Goal: Information Seeking & Learning: Learn about a topic

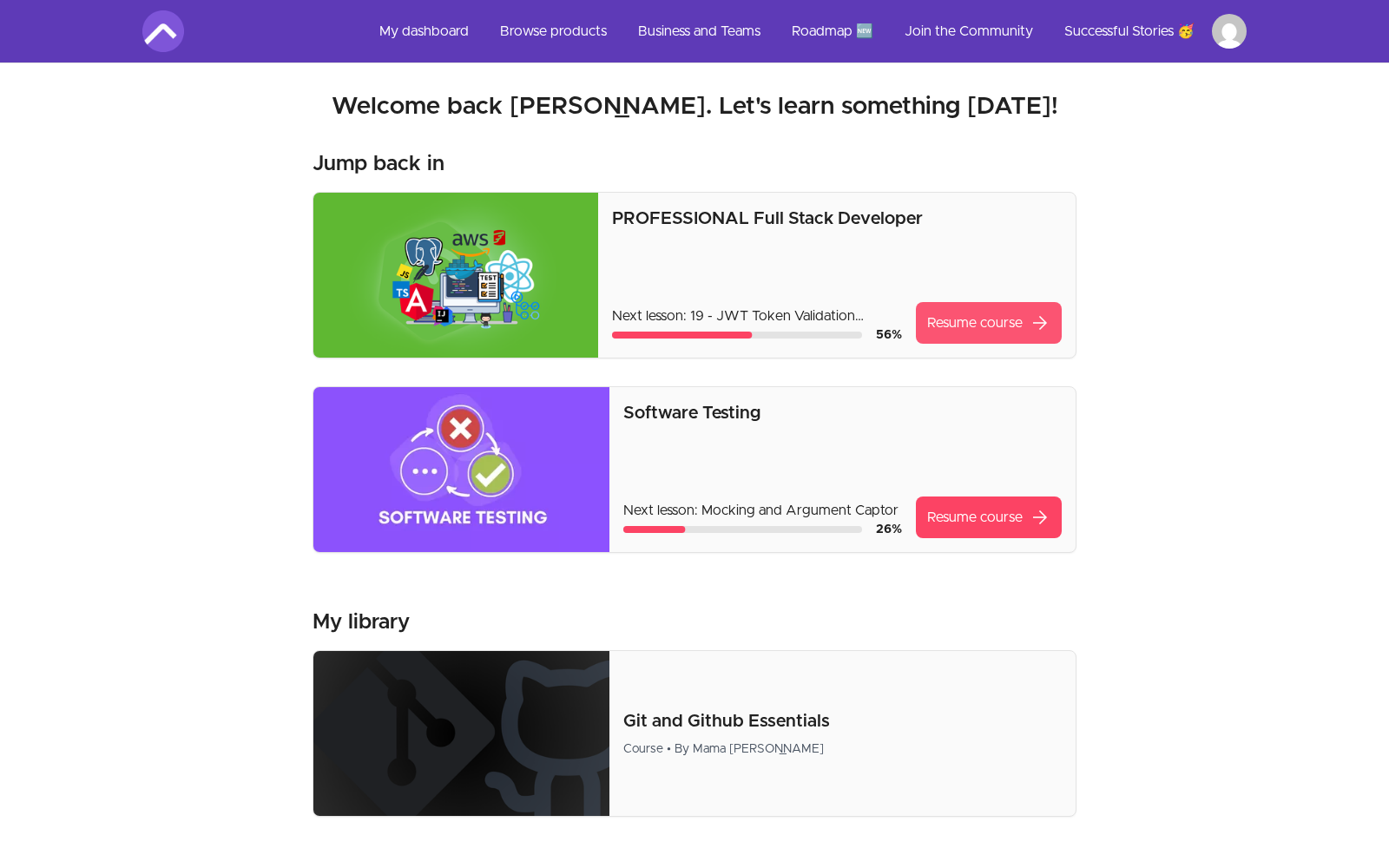
click at [944, 317] on link "Resume course arrow_forward" at bounding box center [989, 322] width 146 height 41
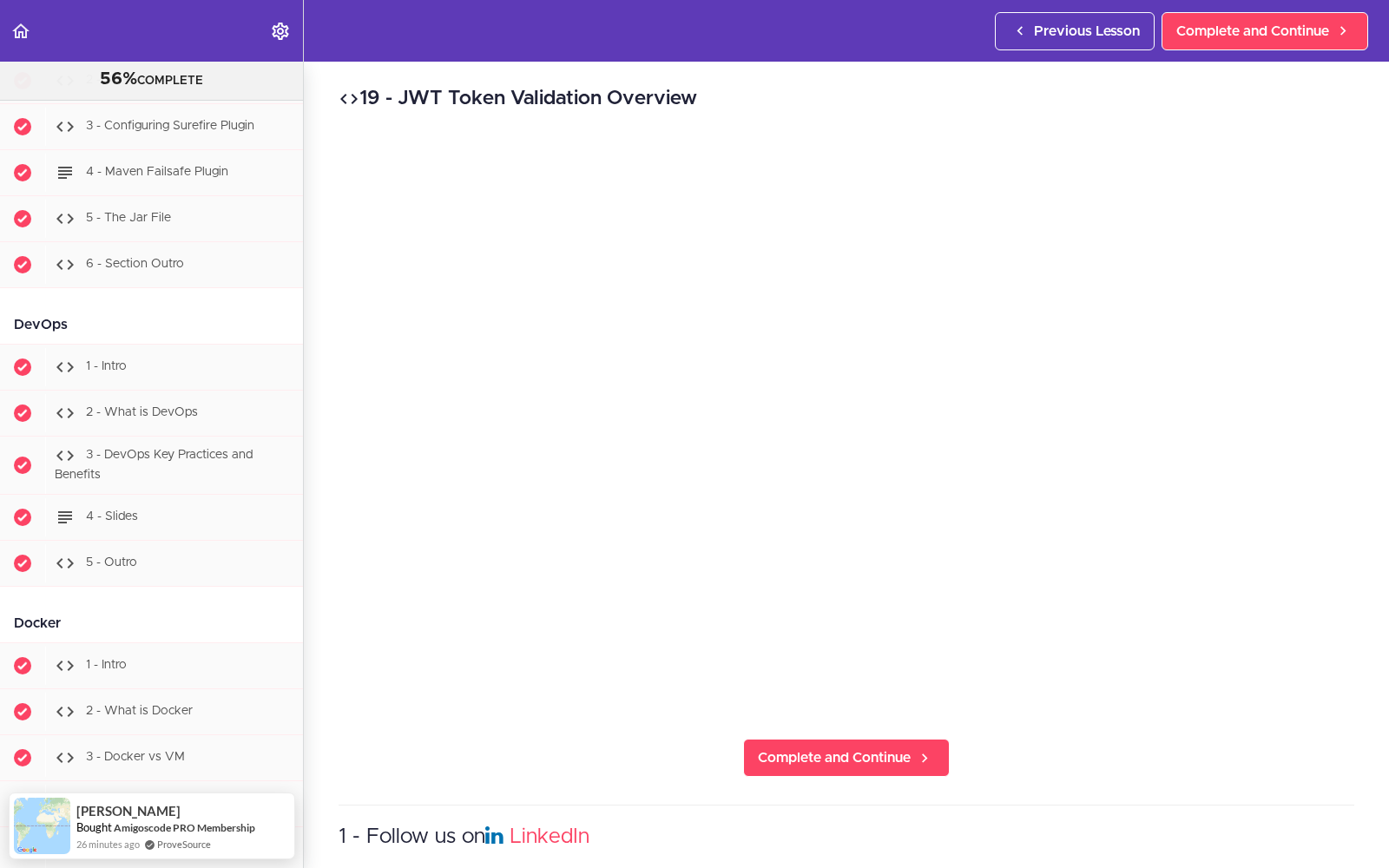
scroll to position [11342, 0]
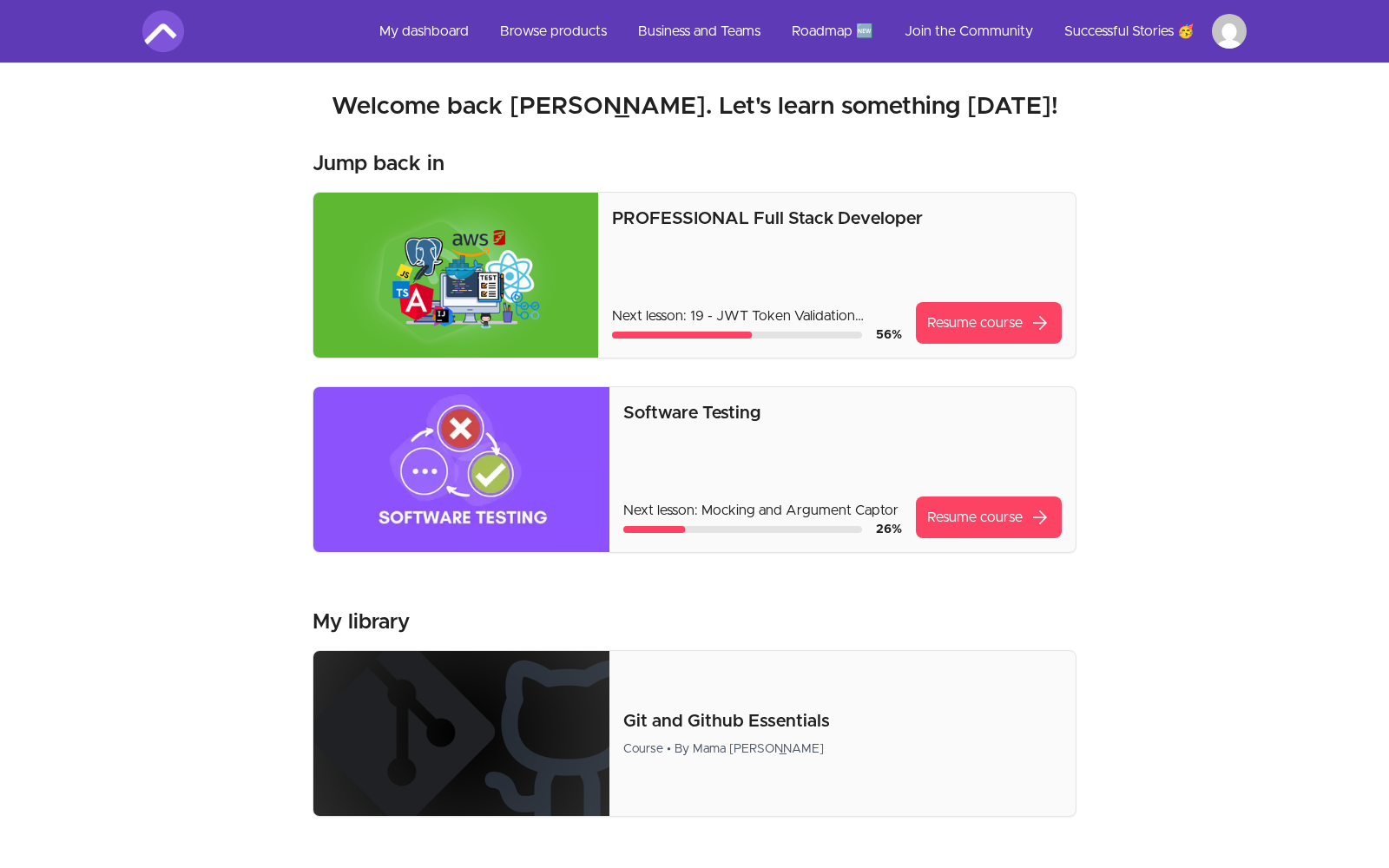
click at [712, 275] on div "PROFESSIONAL Full Stack Developer Next lesson: 19 - JWT Token Validation Overvi…" at bounding box center [836, 274] width 450 height 137
click at [986, 327] on link "Resume course arrow_forward" at bounding box center [989, 322] width 146 height 41
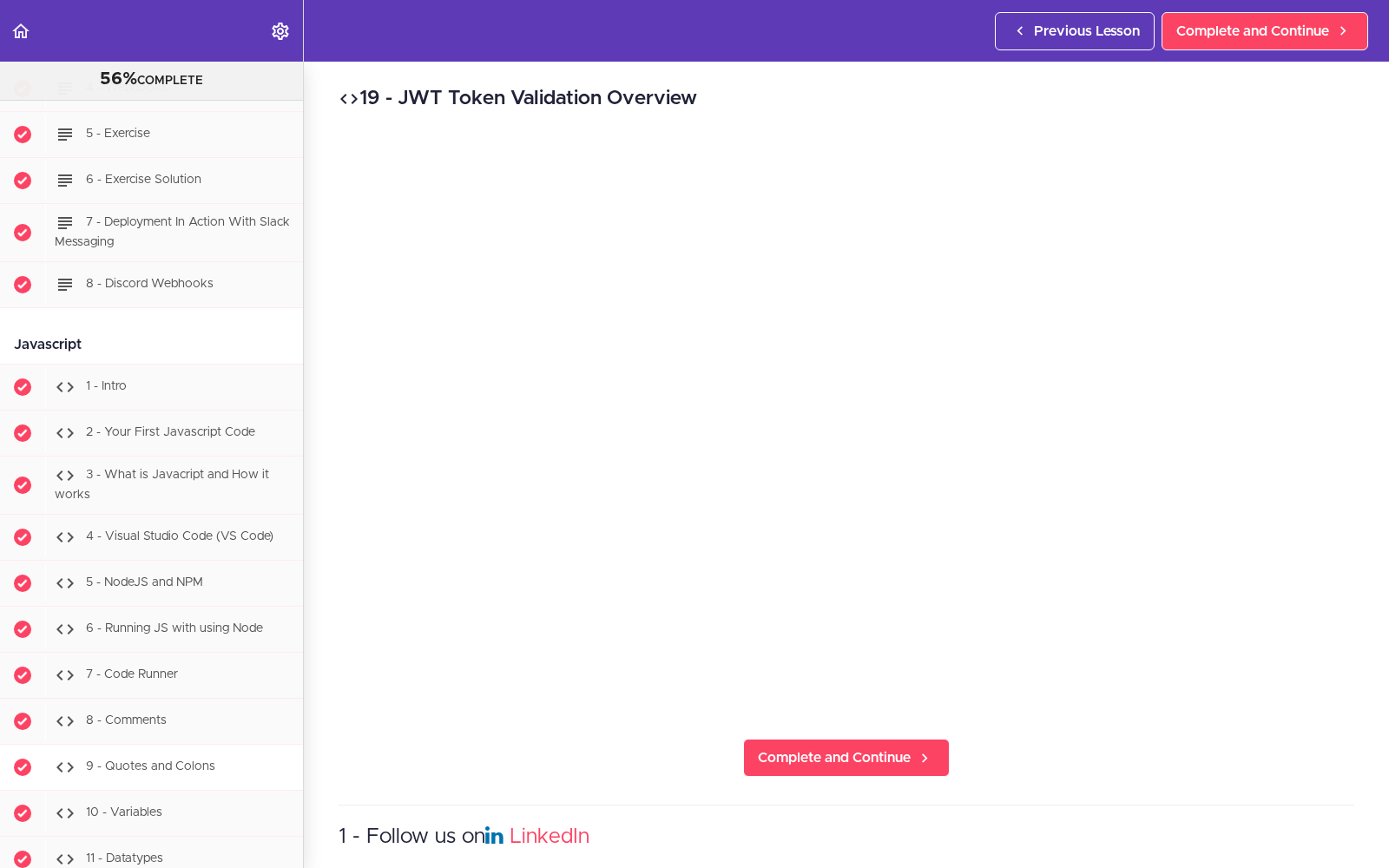
scroll to position [16546, 0]
click at [136, 415] on div "2 - Your First Javascript Code" at bounding box center [174, 434] width 258 height 38
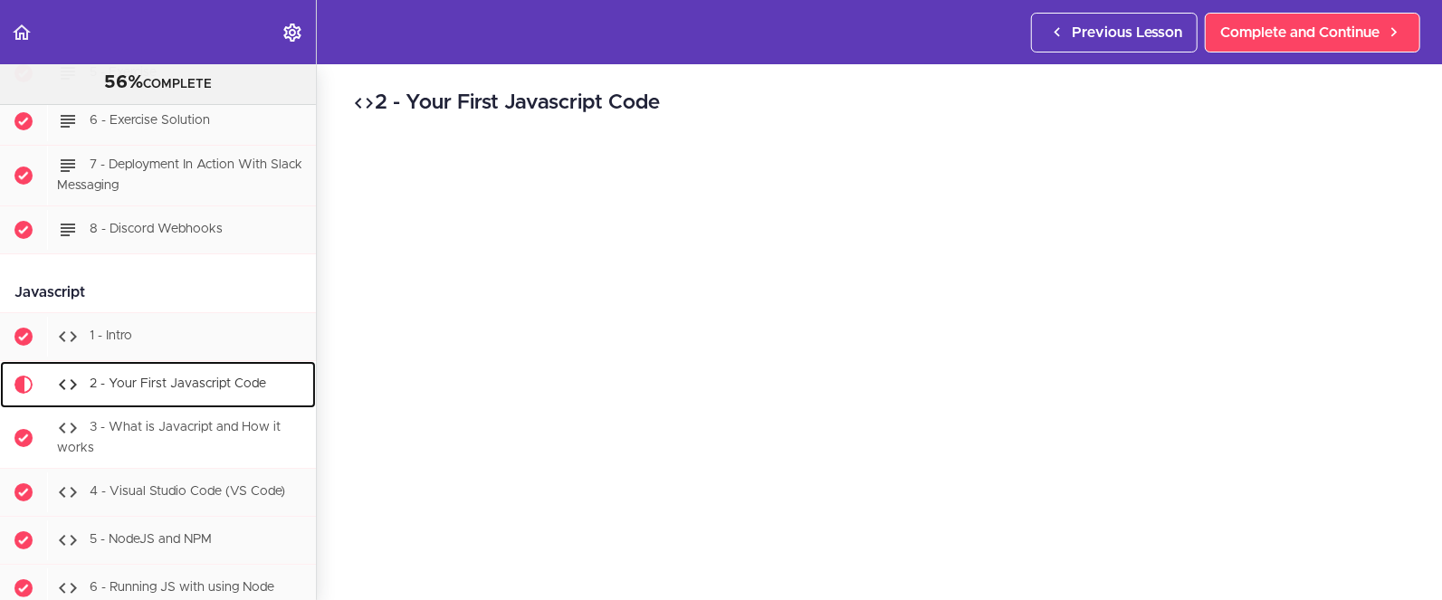
scroll to position [17321, 0]
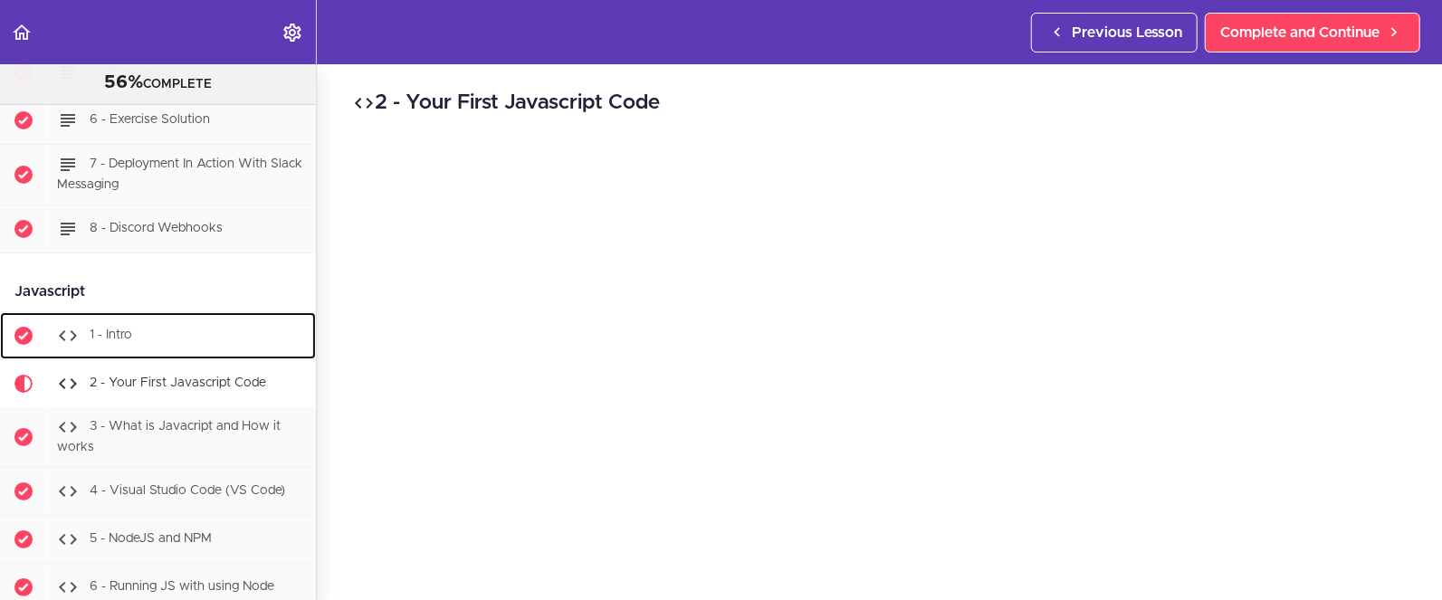
click at [158, 316] on div "1 - Intro" at bounding box center [181, 336] width 269 height 40
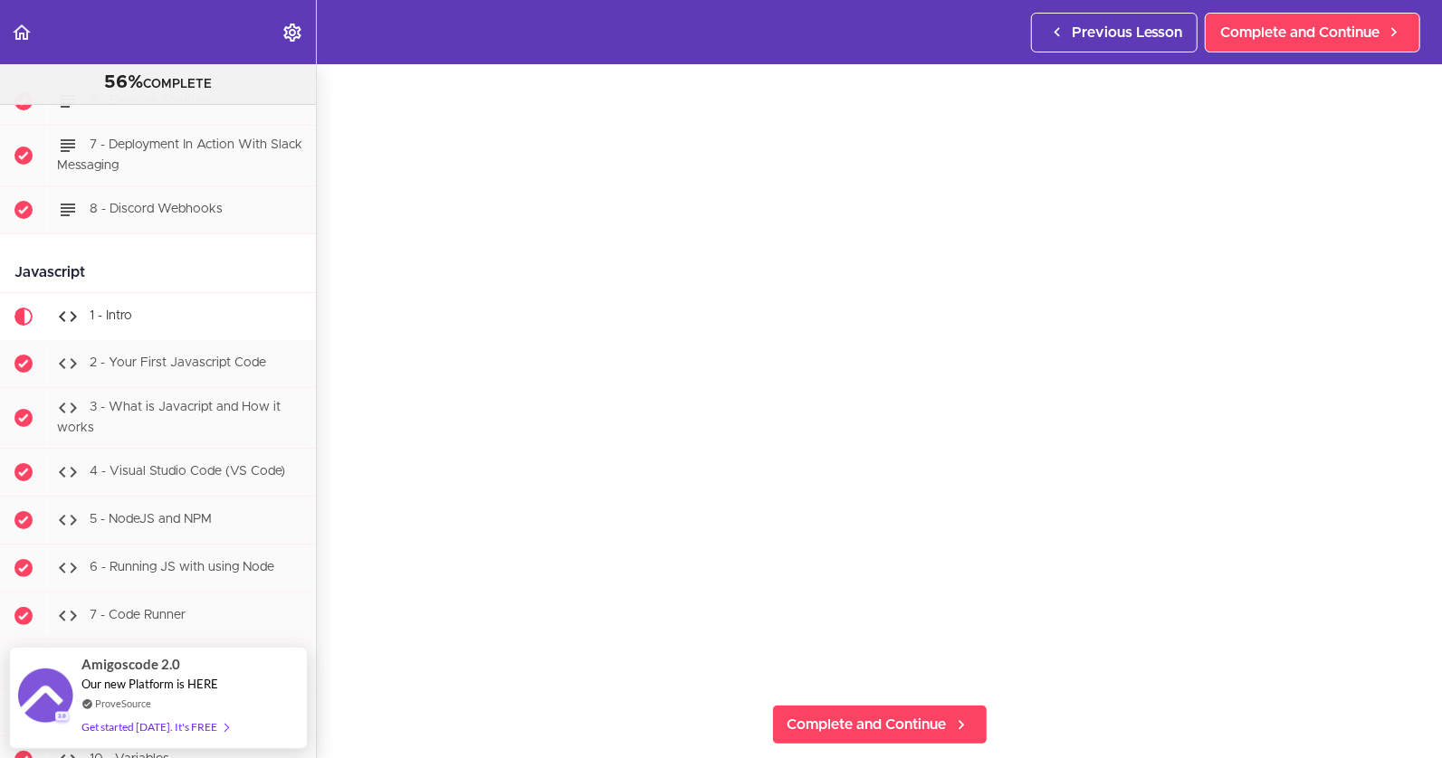
scroll to position [57, 0]
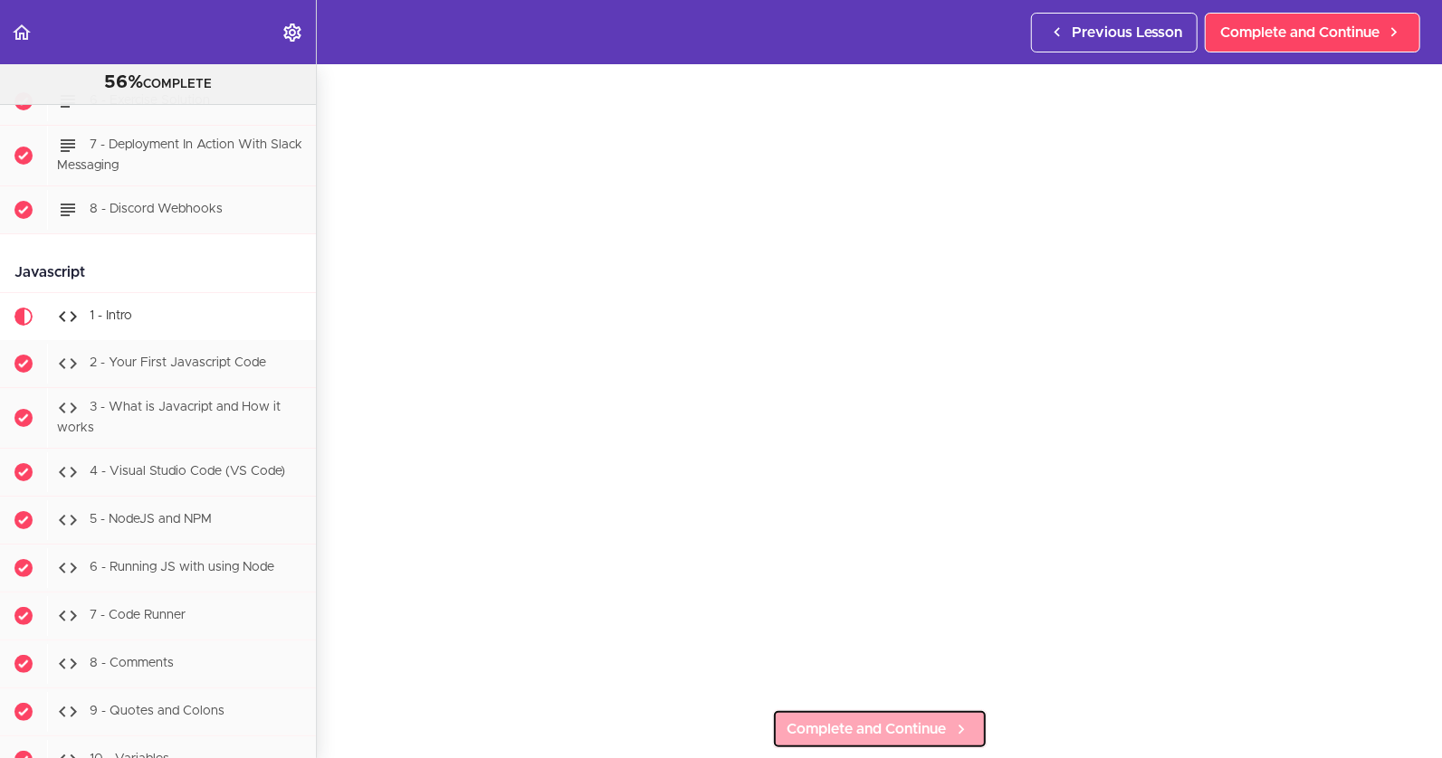
click at [930, 710] on link "Complete and Continue" at bounding box center [879, 729] width 215 height 40
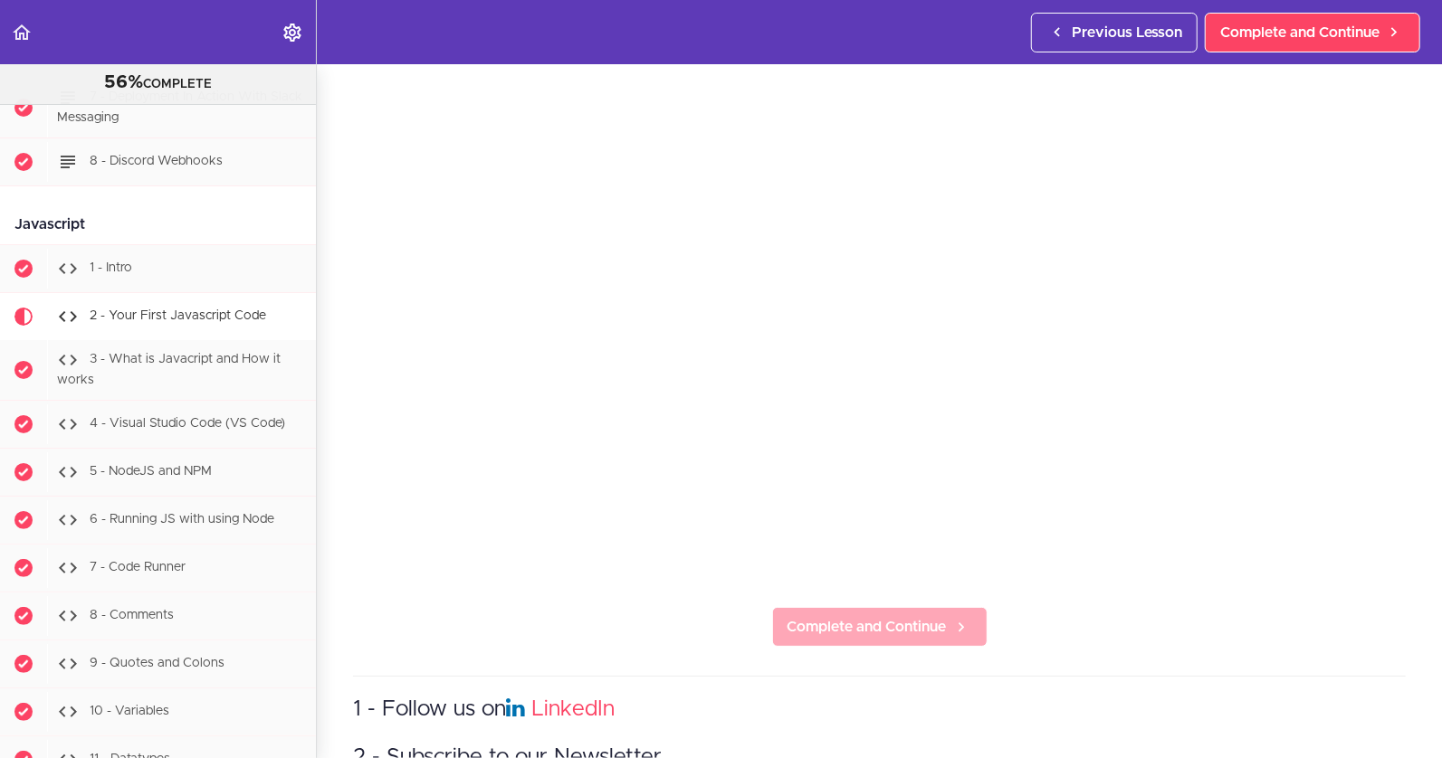
scroll to position [167, 0]
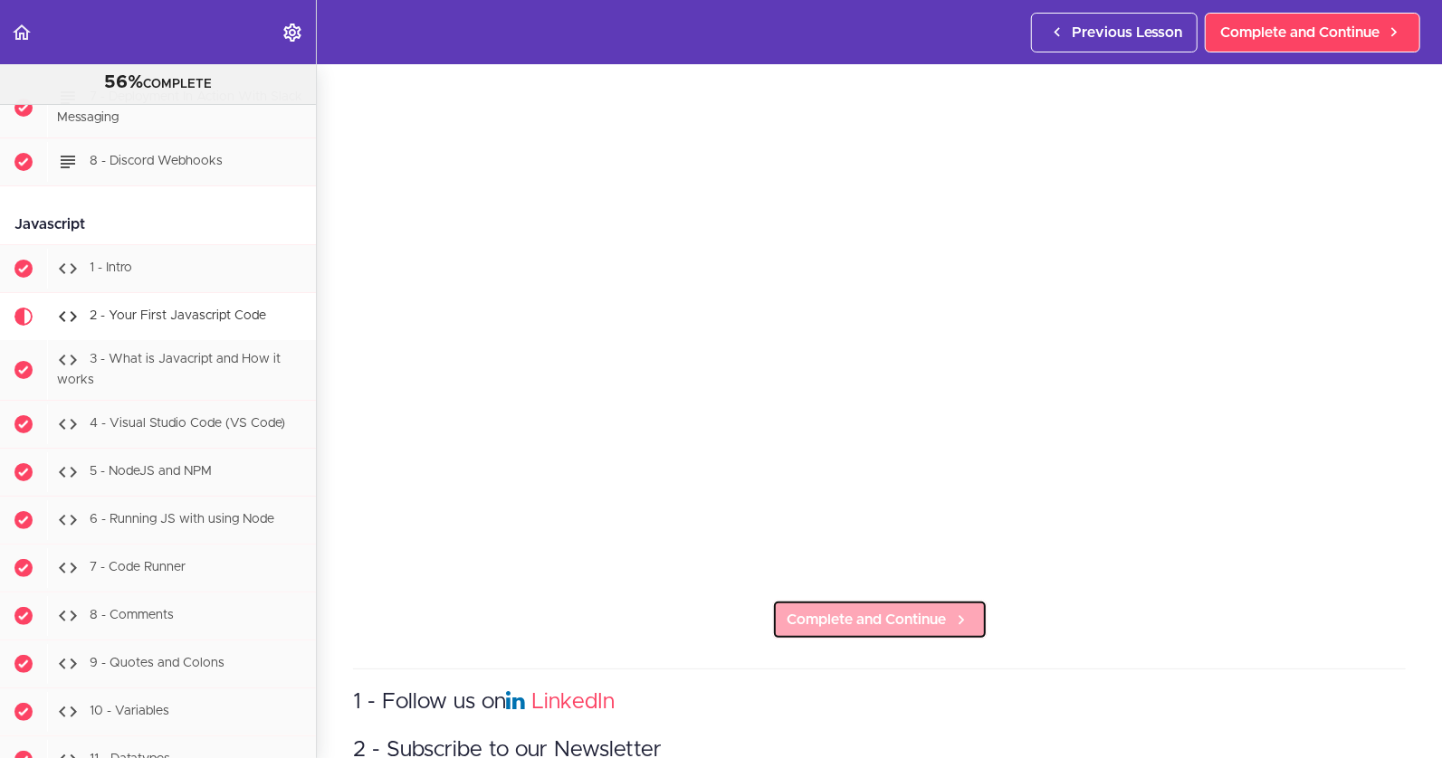
click at [873, 626] on span "Complete and Continue" at bounding box center [866, 620] width 159 height 22
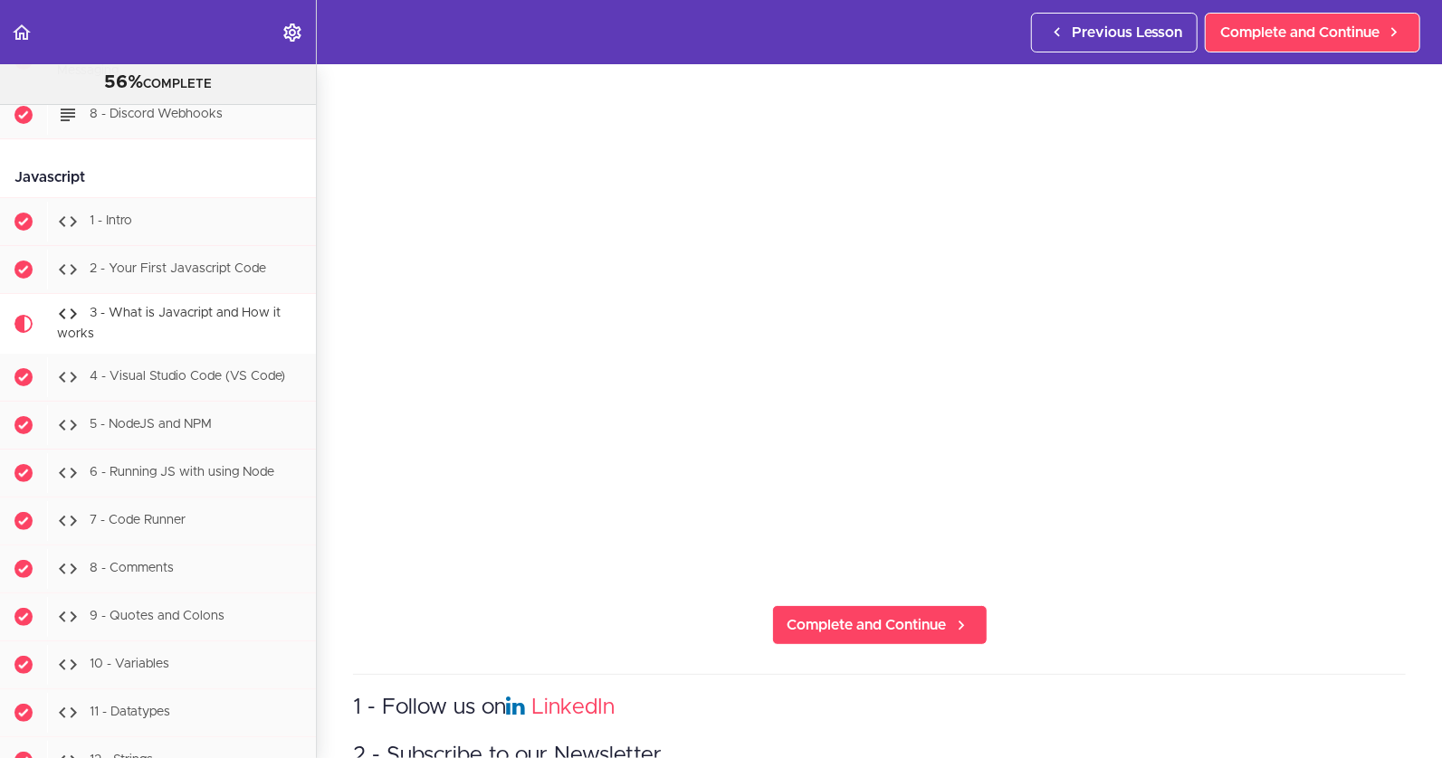
scroll to position [163, 0]
click at [878, 620] on span "Complete and Continue" at bounding box center [866, 624] width 159 height 22
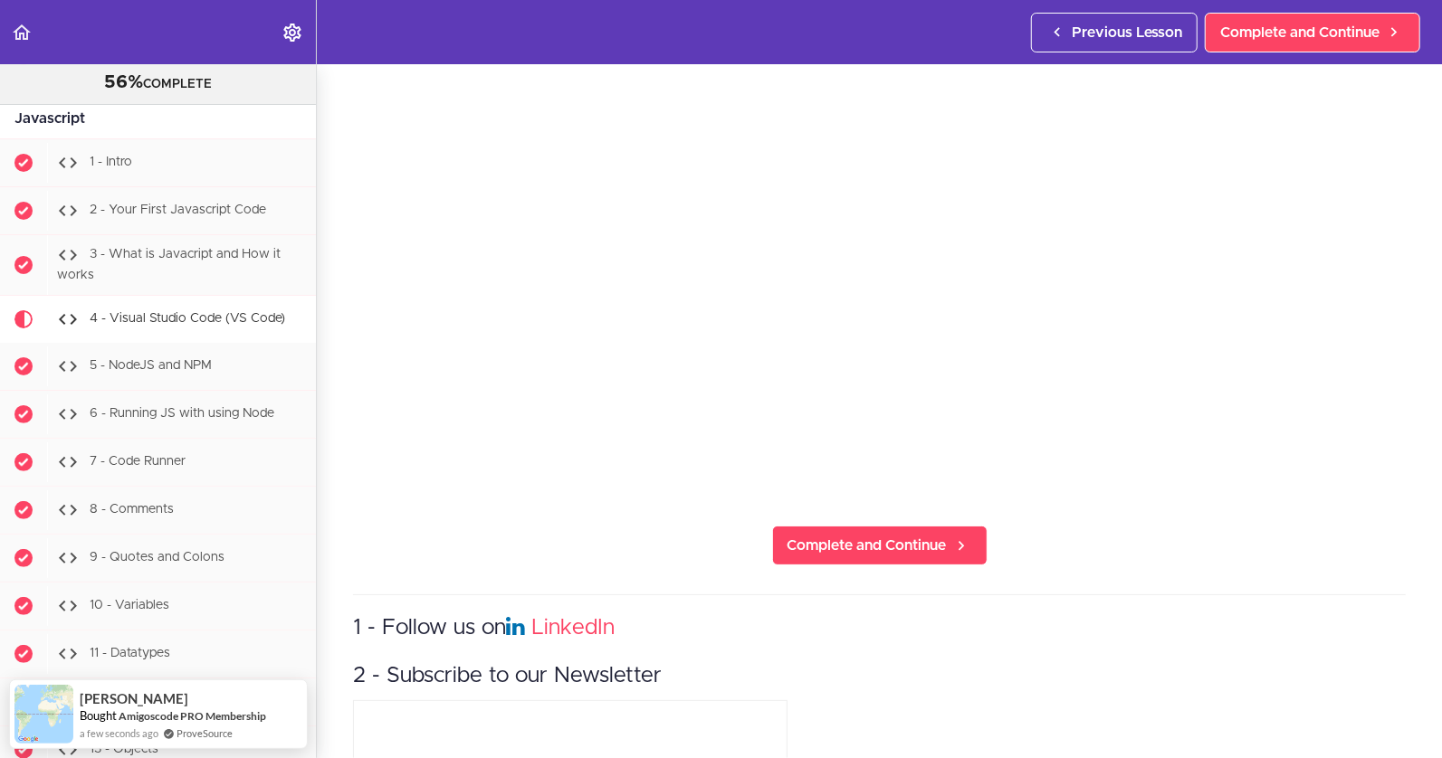
scroll to position [258, 0]
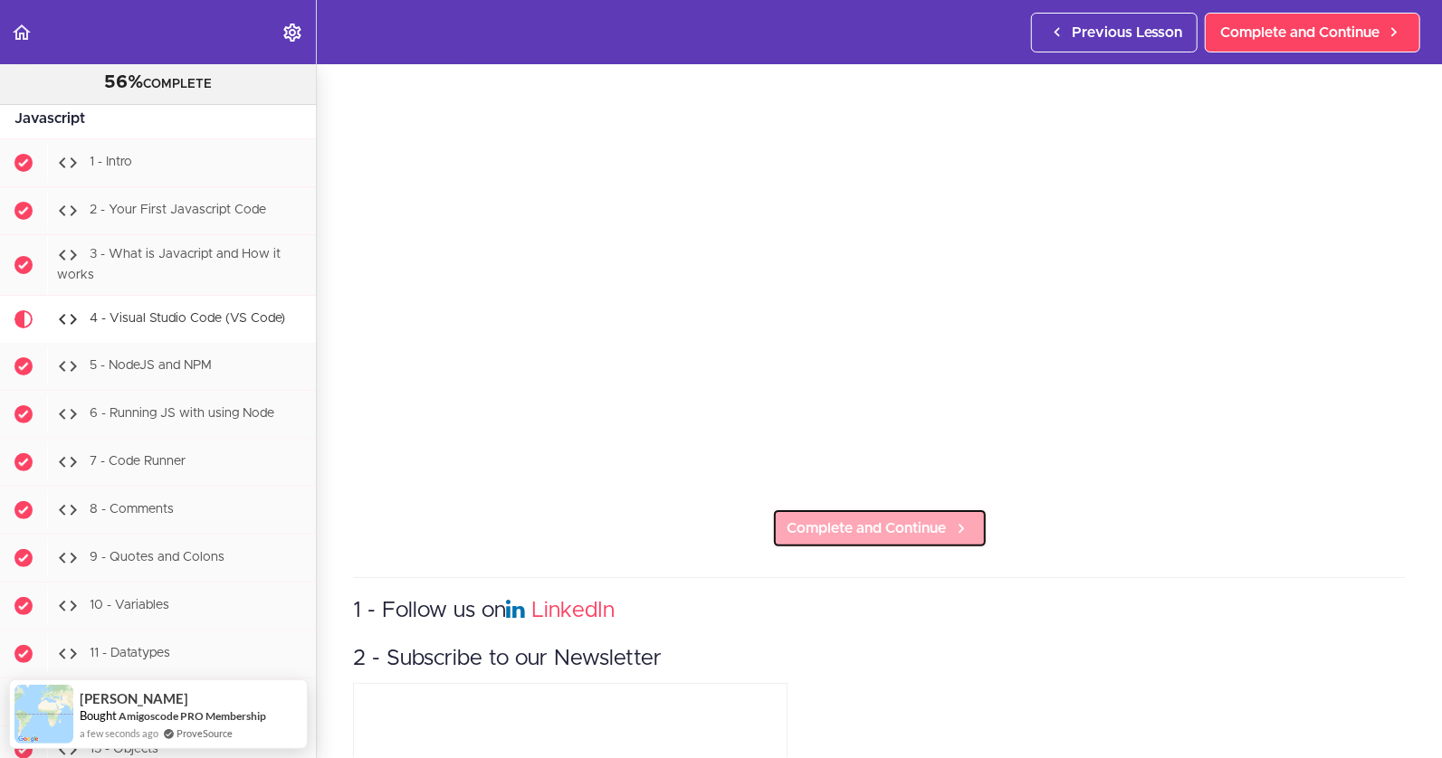
click at [856, 527] on span "Complete and Continue" at bounding box center [866, 529] width 159 height 22
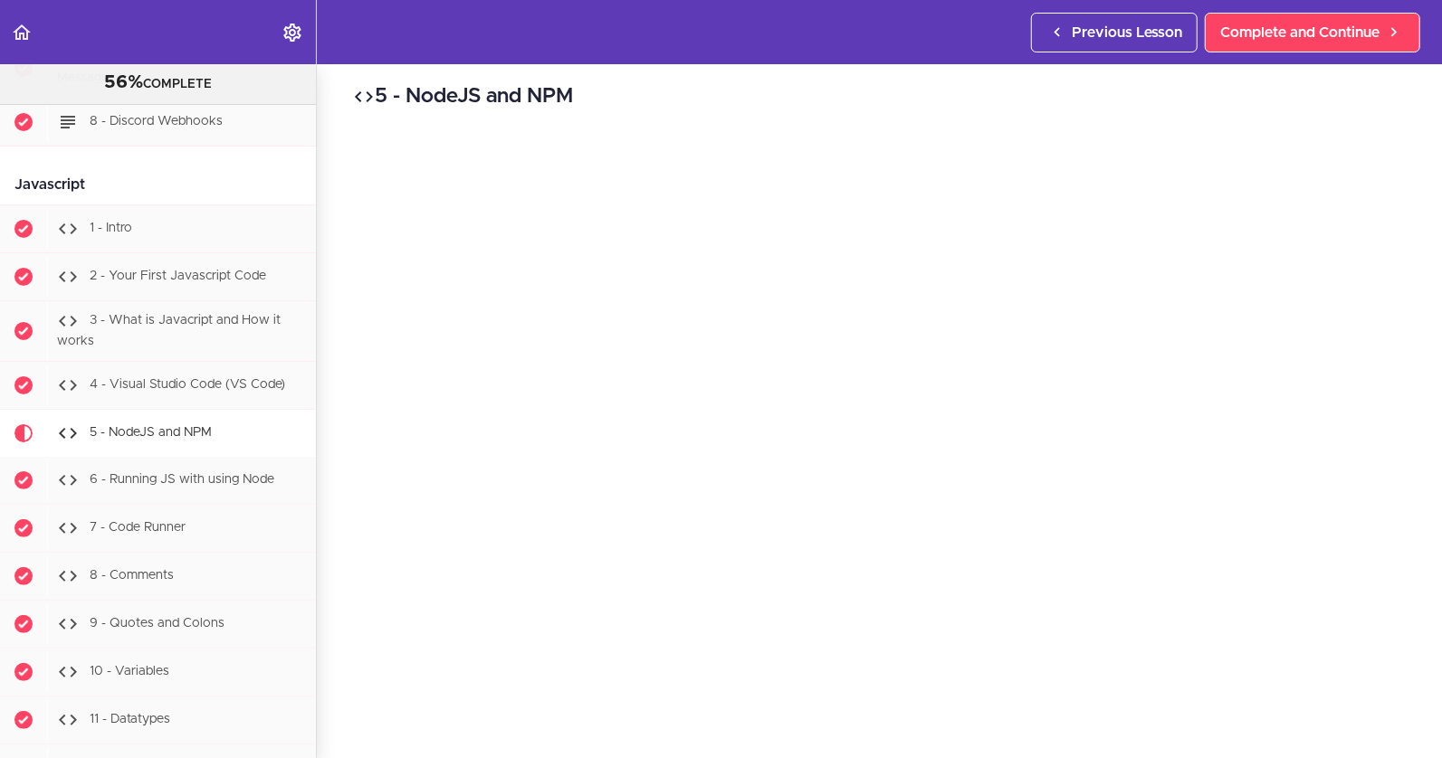
scroll to position [66, 0]
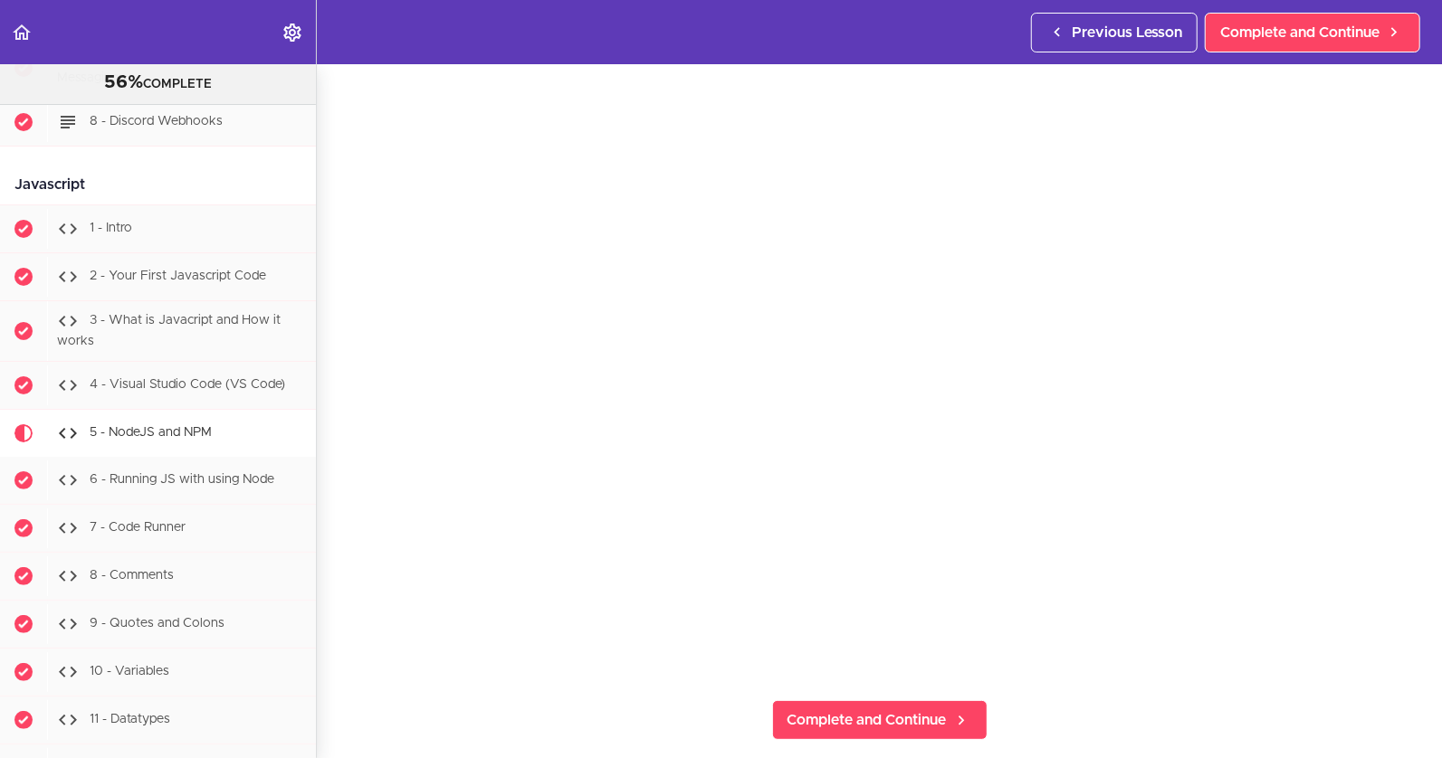
click at [1145, 703] on section "PROFESSIONAL Full Stack Developer 56% COMPLETE Java Master Class 1 - Java Maste…" at bounding box center [721, 411] width 1442 height 694
